Goal: Use online tool/utility: Utilize a website feature to perform a specific function

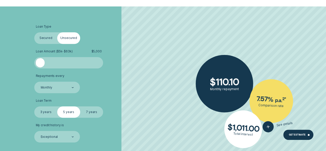
click at [63, 63] on div at bounding box center [68, 62] width 57 height 9
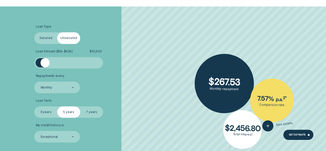
drag, startPoint x: 62, startPoint y: 63, endPoint x: 45, endPoint y: 68, distance: 17.8
click at [45, 68] on ul "Loan Type Select Loan Type Secured Unsecured Loan Amount ( $5k - $63k ) $ 10,00…" at bounding box center [86, 83] width 105 height 117
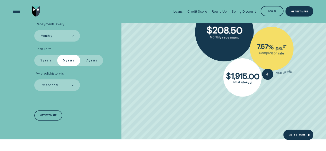
scroll to position [155, 0]
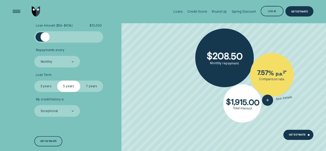
click at [85, 85] on label "7 years" at bounding box center [91, 85] width 23 height 11
click at [80, 80] on input "7 years" at bounding box center [80, 80] width 0 height 0
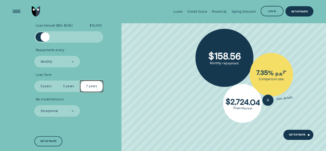
click at [76, 64] on div "Monthly" at bounding box center [57, 61] width 46 height 11
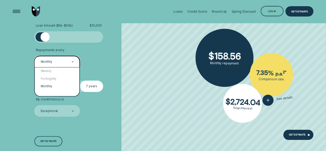
click at [109, 64] on li "Repayments every option Monthly selected, 3 of 3. 3 results available. Use Up a…" at bounding box center [86, 57] width 105 height 19
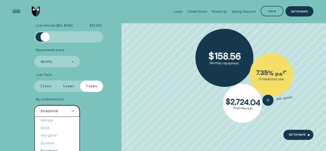
click at [73, 110] on div at bounding box center [73, 110] width 2 height 11
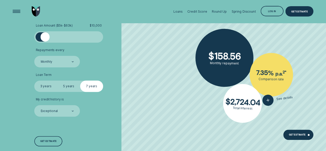
click at [123, 111] on li "My credit history is Exceptional" at bounding box center [86, 106] width 105 height 19
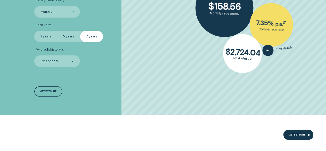
scroll to position [206, 0]
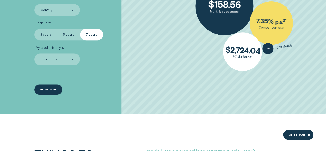
click at [56, 91] on div "Get estimate" at bounding box center [48, 89] width 28 height 10
